Goal: Browse casually: Explore the website without a specific task or goal

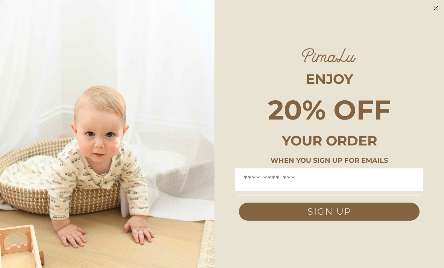
click at [432, 10] on circle "Close dialog" at bounding box center [436, 8] width 9 height 9
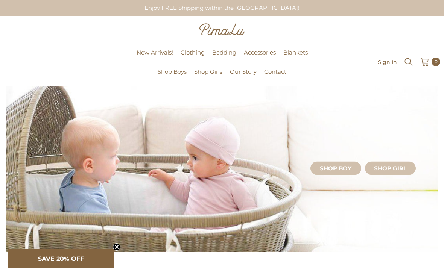
click at [245, 75] on span "Our Story" at bounding box center [243, 71] width 27 height 7
click at [348, 122] on img at bounding box center [222, 170] width 433 height 166
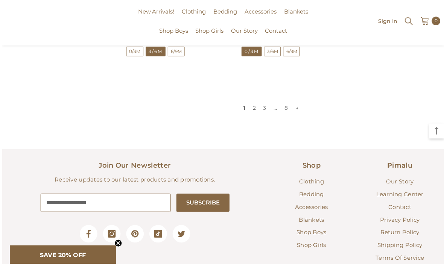
scroll to position [1376, 0]
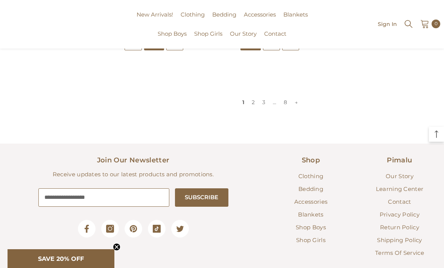
click at [401, 178] on span "Our Story" at bounding box center [400, 176] width 28 height 7
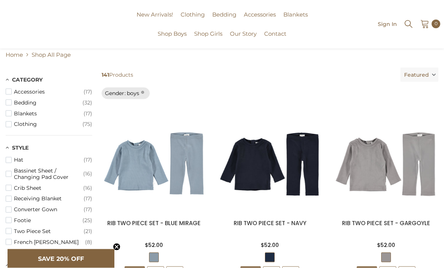
scroll to position [0, 0]
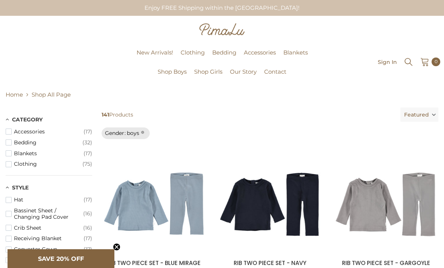
click at [157, 49] on link "New Arrivals!" at bounding box center [155, 57] width 44 height 19
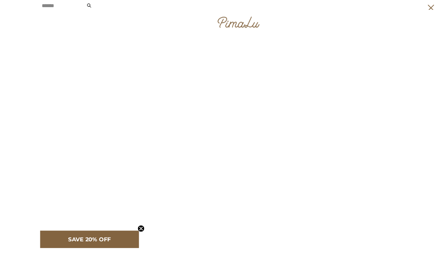
scroll to position [11, 0]
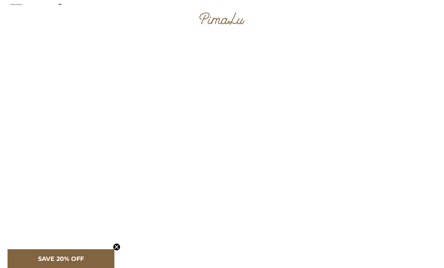
click at [116, 249] on icon "Close teaser" at bounding box center [116, 247] width 3 height 3
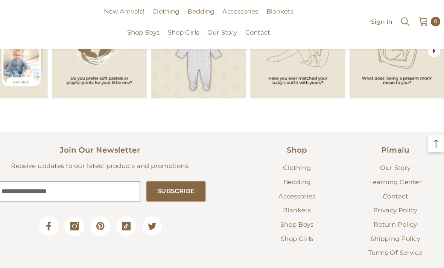
scroll to position [463, 0]
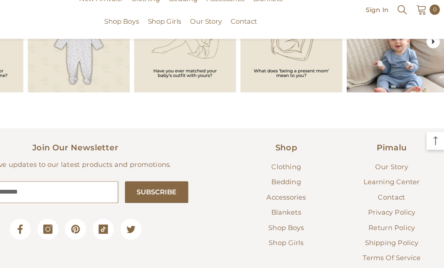
click at [280, 157] on div "Shop Clothing Bedding Accessories Blankets Shop Boys Shop Girls" at bounding box center [310, 187] width 89 height 105
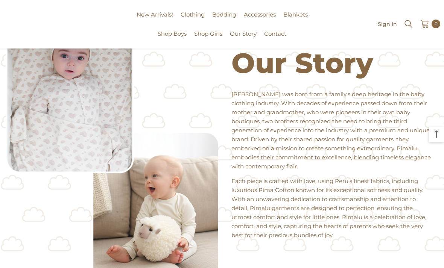
scroll to position [0, 0]
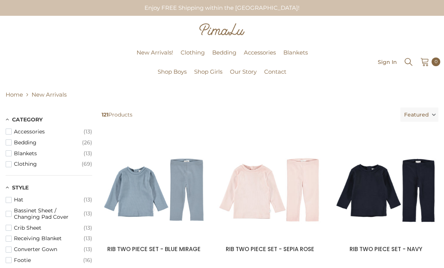
click at [0, 0] on link "Crib Sheet" at bounding box center [0, 0] width 0 height 0
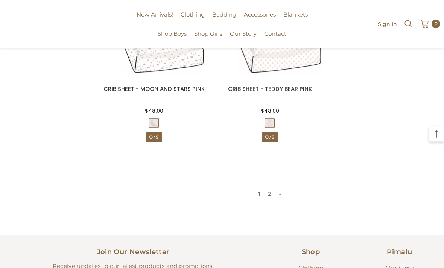
scroll to position [1284, 0]
click at [43, 247] on h2 "Join Our Newsletter" at bounding box center [133, 252] width 255 height 11
click at [268, 193] on link "2" at bounding box center [269, 193] width 11 height 11
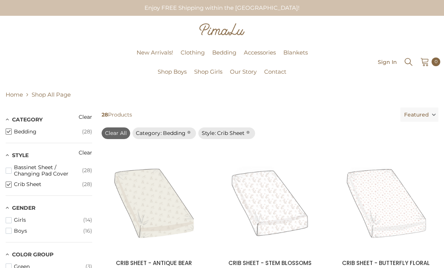
click at [150, 50] on span "New Arrivals!" at bounding box center [155, 52] width 37 height 7
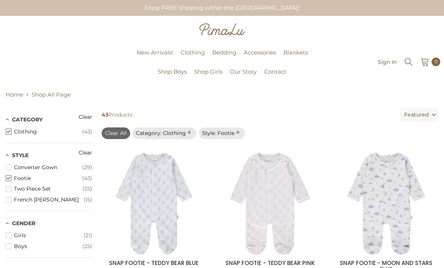
click at [206, 73] on span "Shop Girls" at bounding box center [208, 71] width 28 height 7
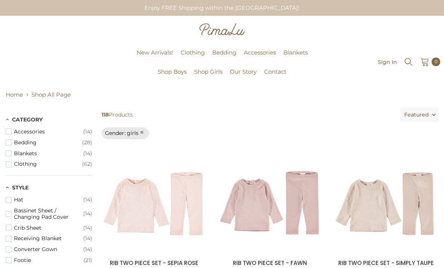
click at [440, 8] on div "Enjoy FREE Shipping within the [GEOGRAPHIC_DATA]!" at bounding box center [222, 8] width 444 height 16
click at [146, 53] on span "New Arrivals!" at bounding box center [155, 52] width 37 height 7
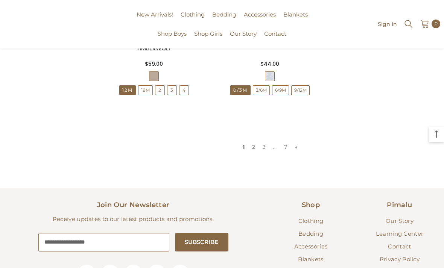
scroll to position [1318, 0]
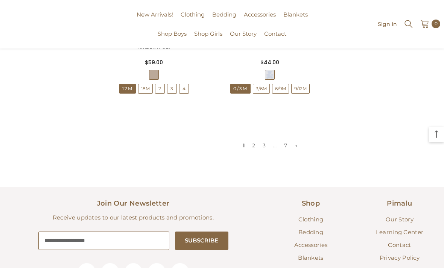
click at [259, 146] on link "3" at bounding box center [264, 145] width 11 height 11
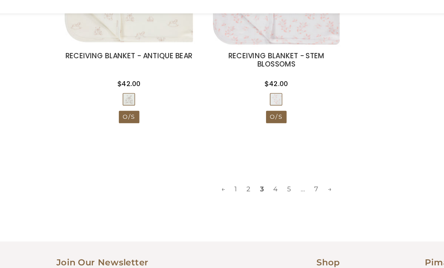
scroll to position [1278, 0]
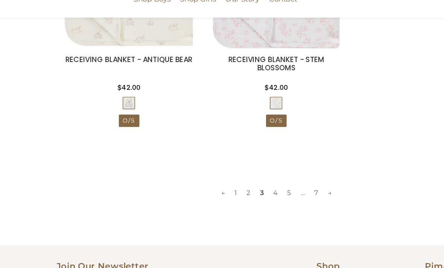
click at [264, 181] on link "4" at bounding box center [269, 186] width 11 height 11
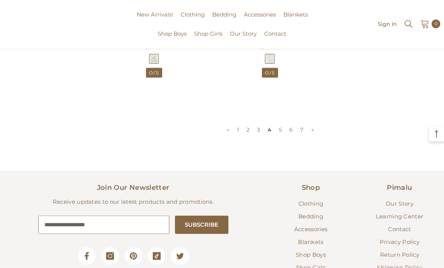
scroll to position [1335, 0]
click at [280, 132] on link "5" at bounding box center [280, 128] width 11 height 11
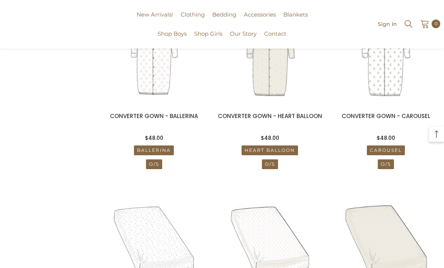
scroll to position [677, 0]
